Goal: Transaction & Acquisition: Purchase product/service

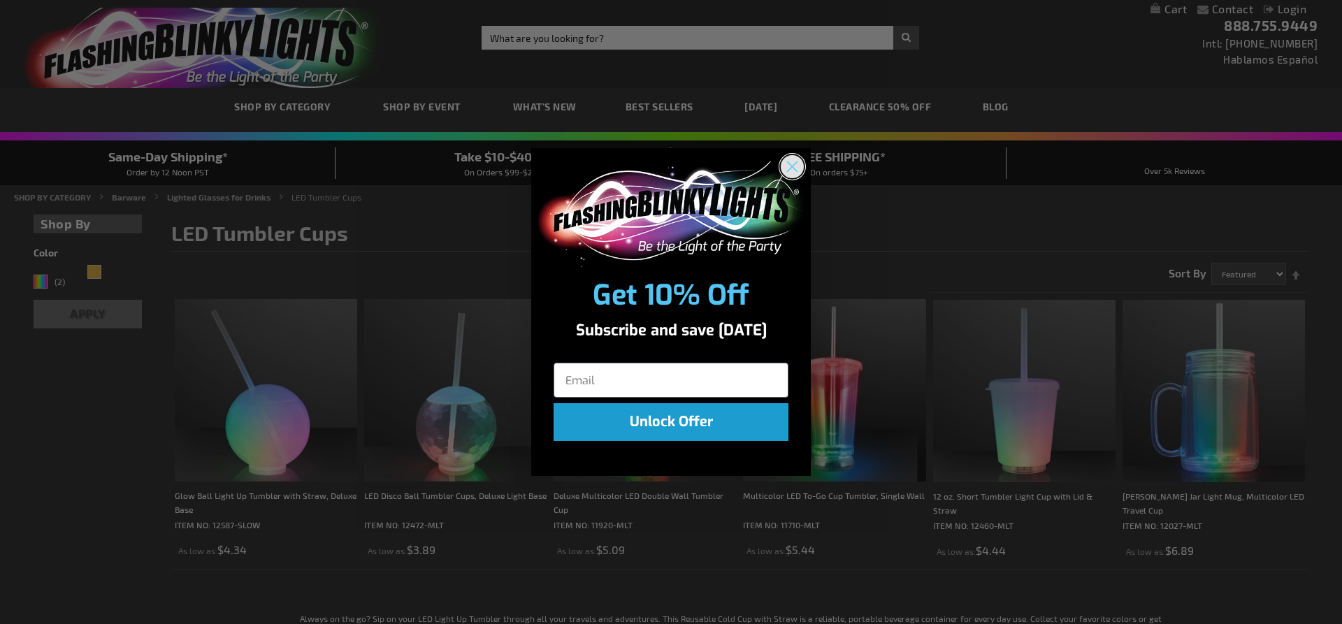
click at [788, 170] on icon "Close dialog" at bounding box center [793, 167] width 10 height 10
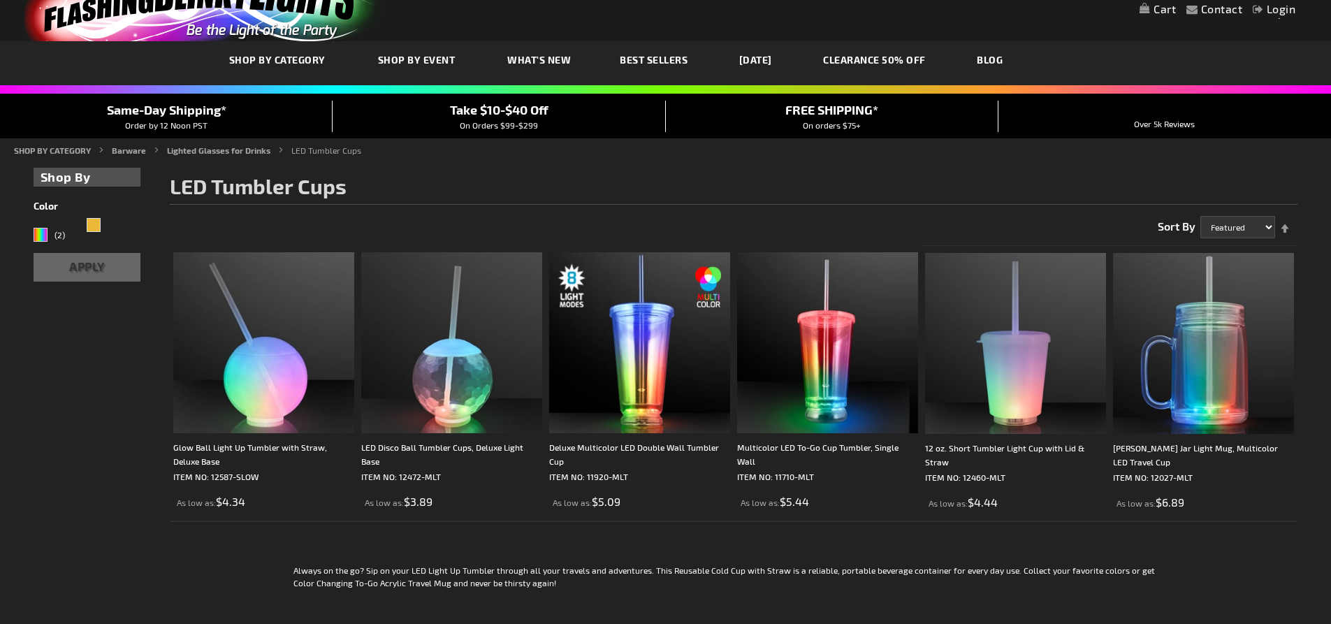
scroll to position [70, 0]
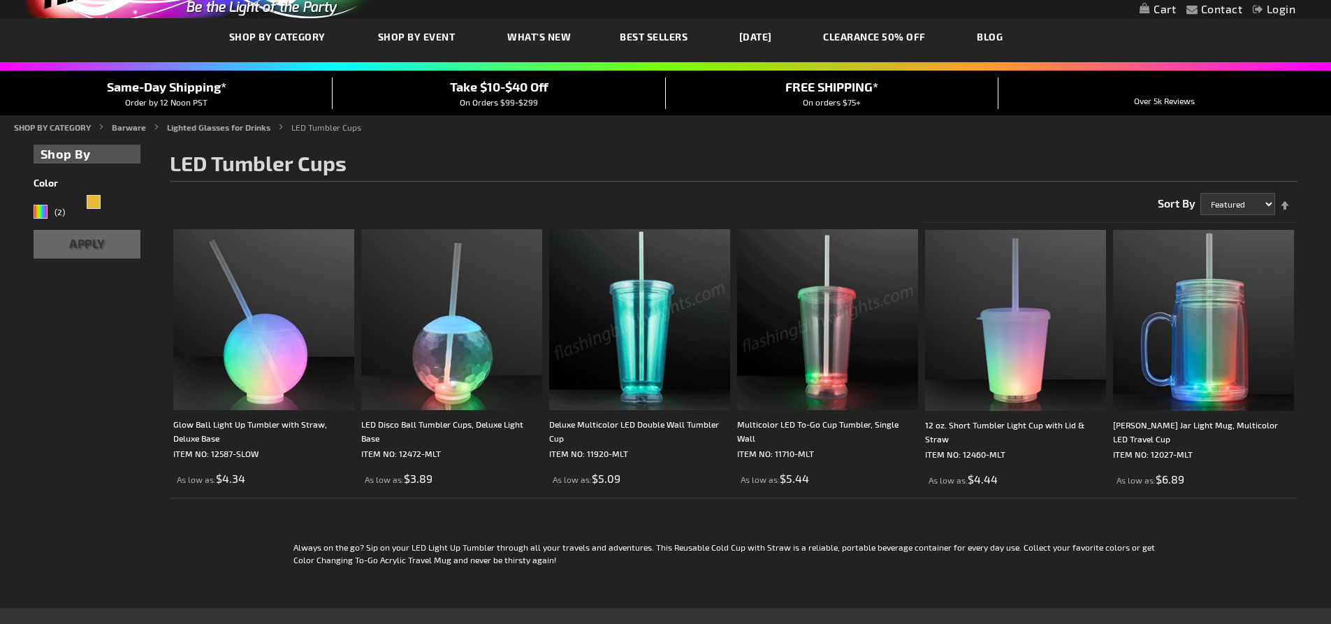
click at [679, 321] on img at bounding box center [639, 319] width 181 height 181
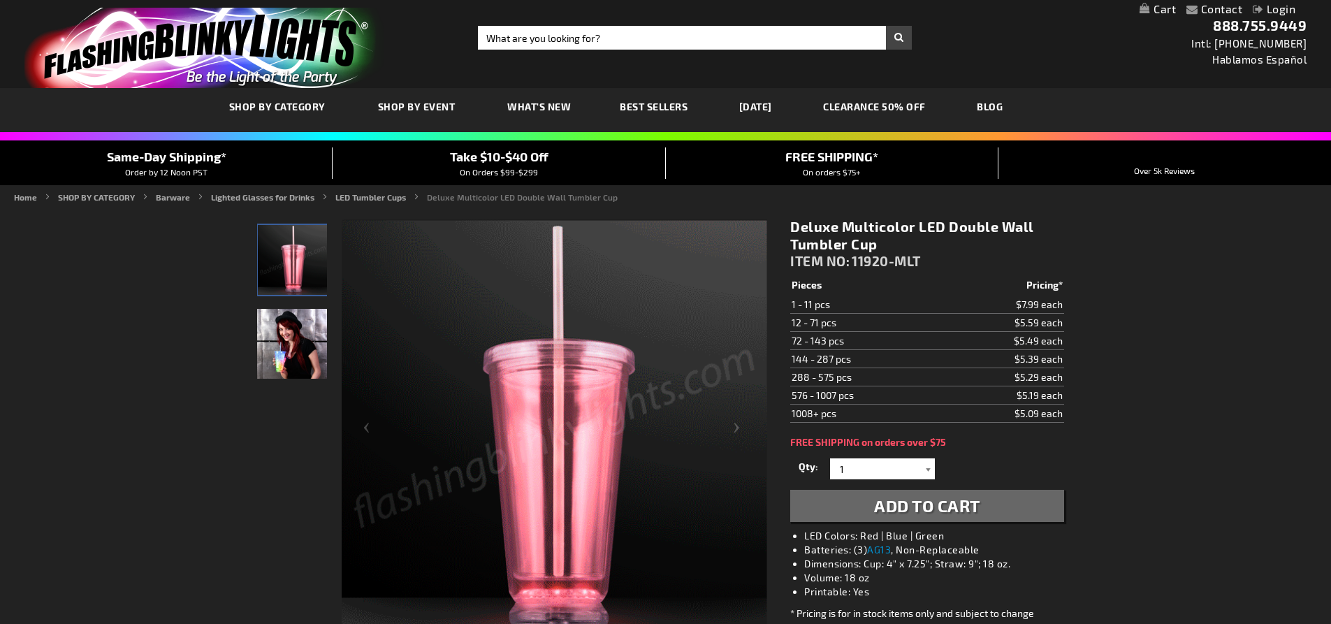
click at [927, 471] on div at bounding box center [928, 468] width 14 height 21
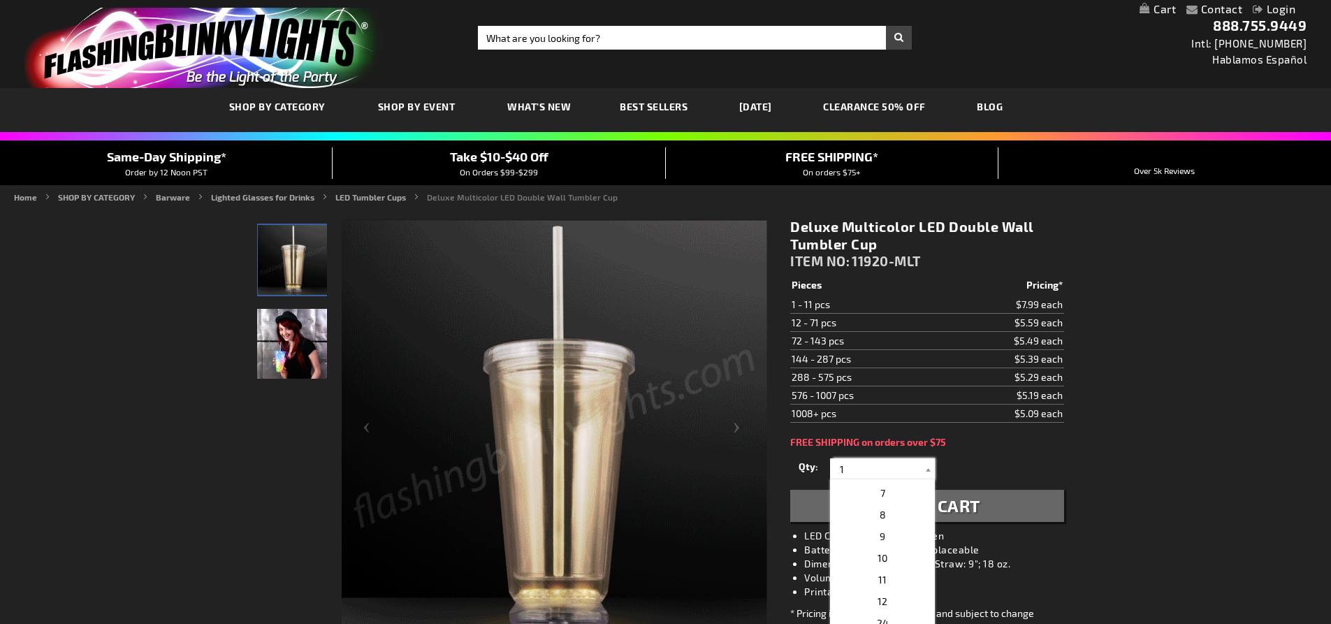
scroll to position [140, 0]
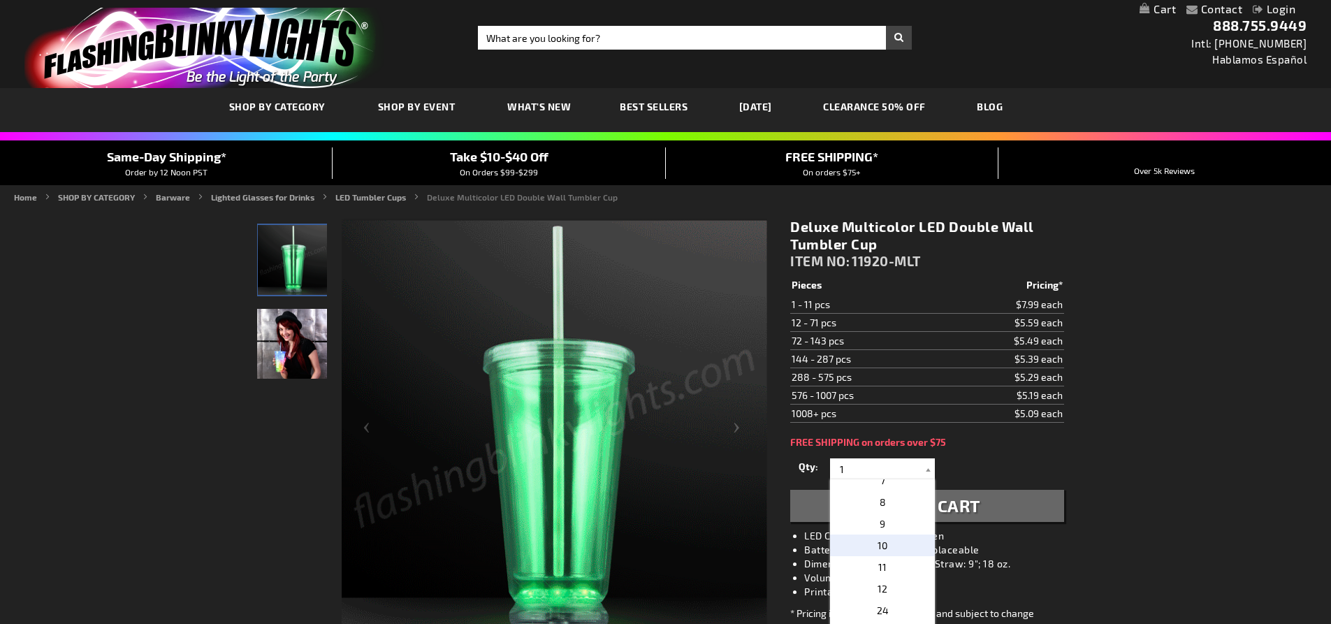
click at [864, 552] on p "10" at bounding box center [882, 546] width 105 height 22
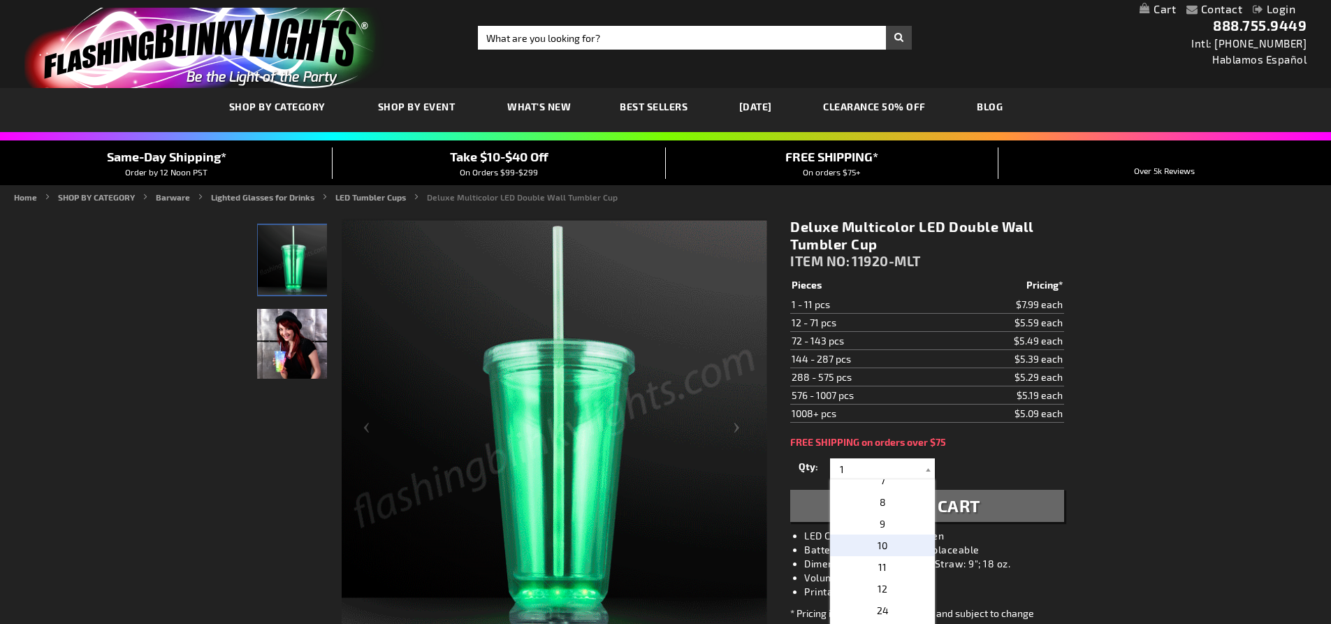
type input "10"
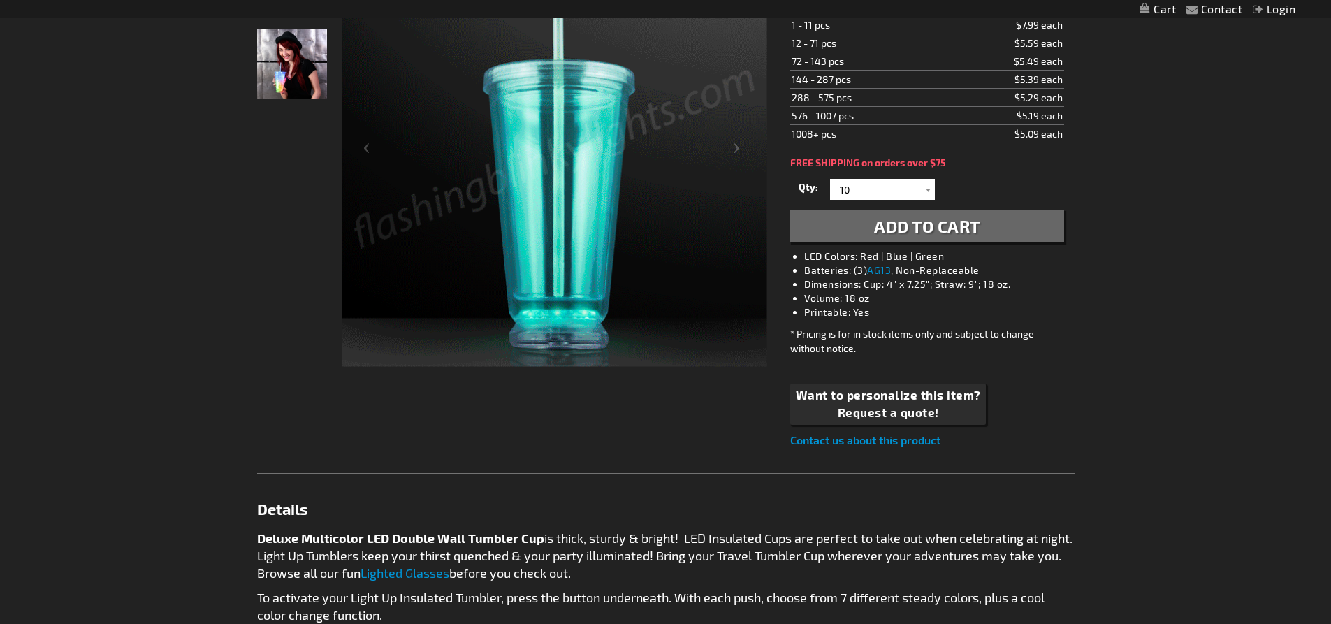
scroll to position [0, 0]
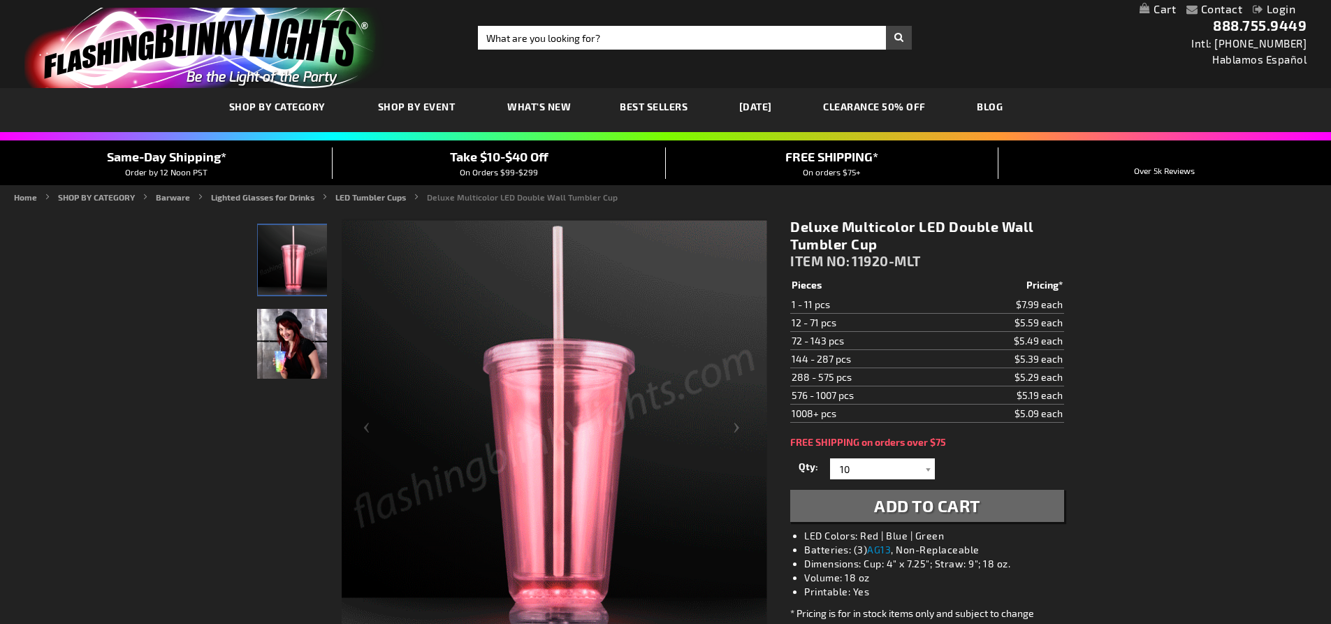
click at [997, 501] on button "Add to Cart" at bounding box center [926, 506] width 273 height 32
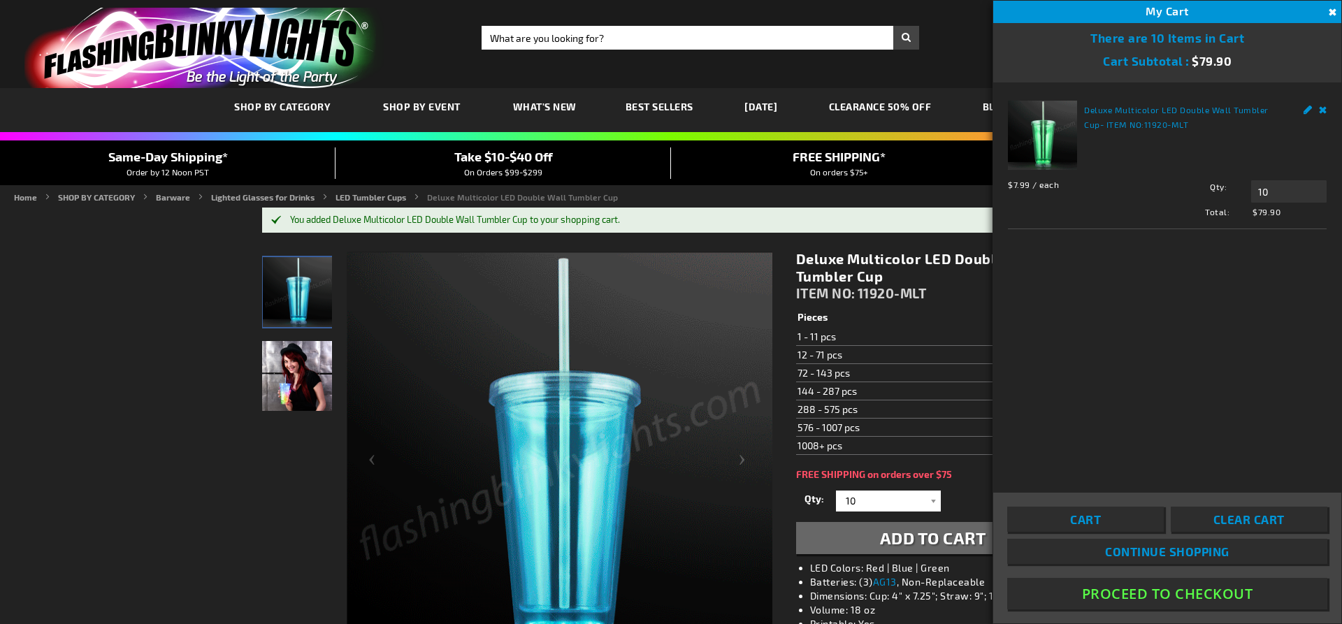
click at [1145, 592] on button "Proceed To Checkout" at bounding box center [1167, 593] width 320 height 31
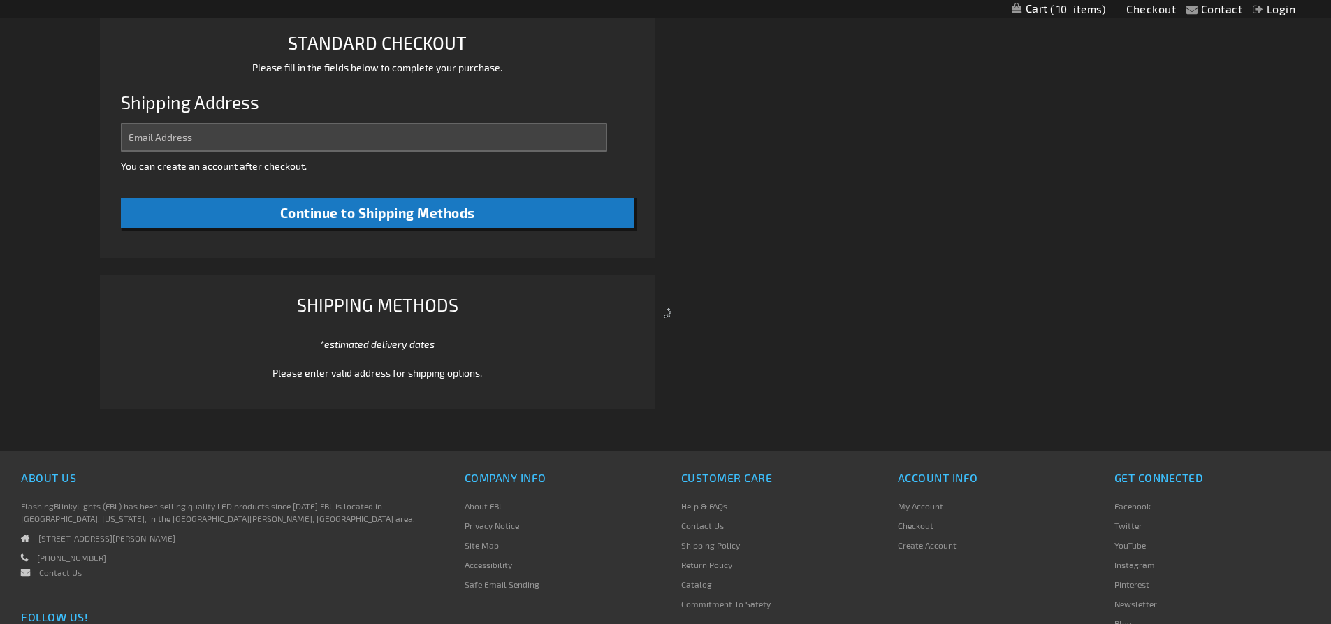
select select "US"
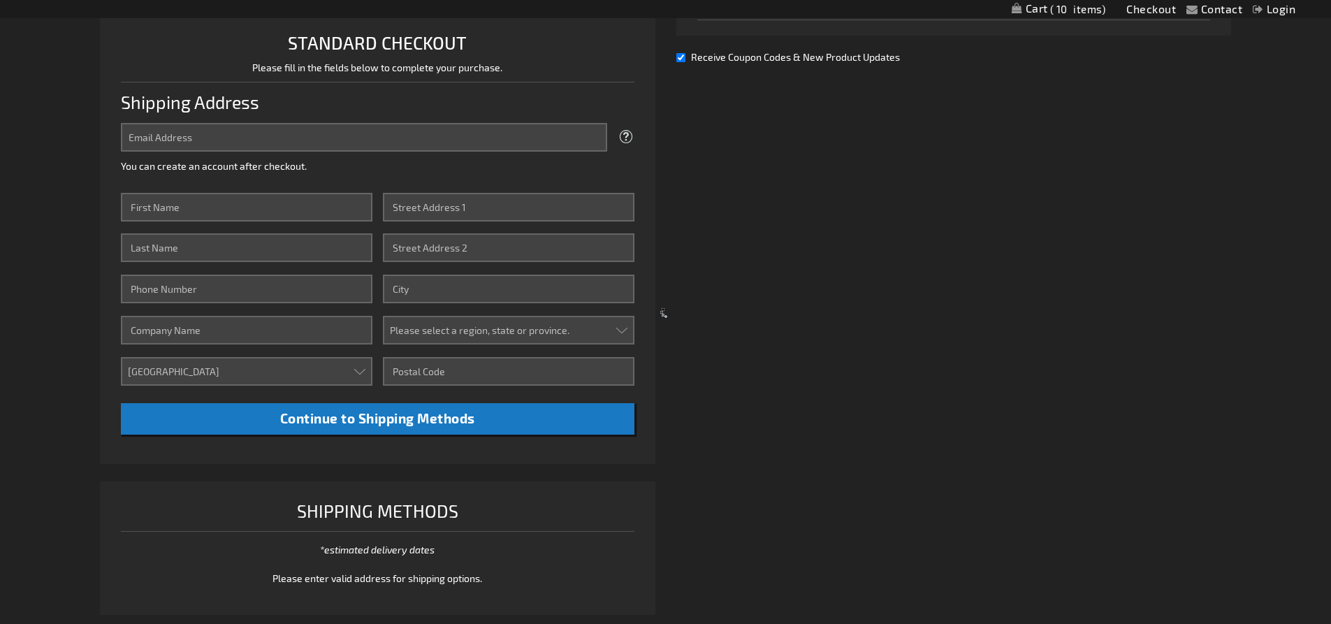
scroll to position [360, 0]
